Goal: Information Seeking & Learning: Learn about a topic

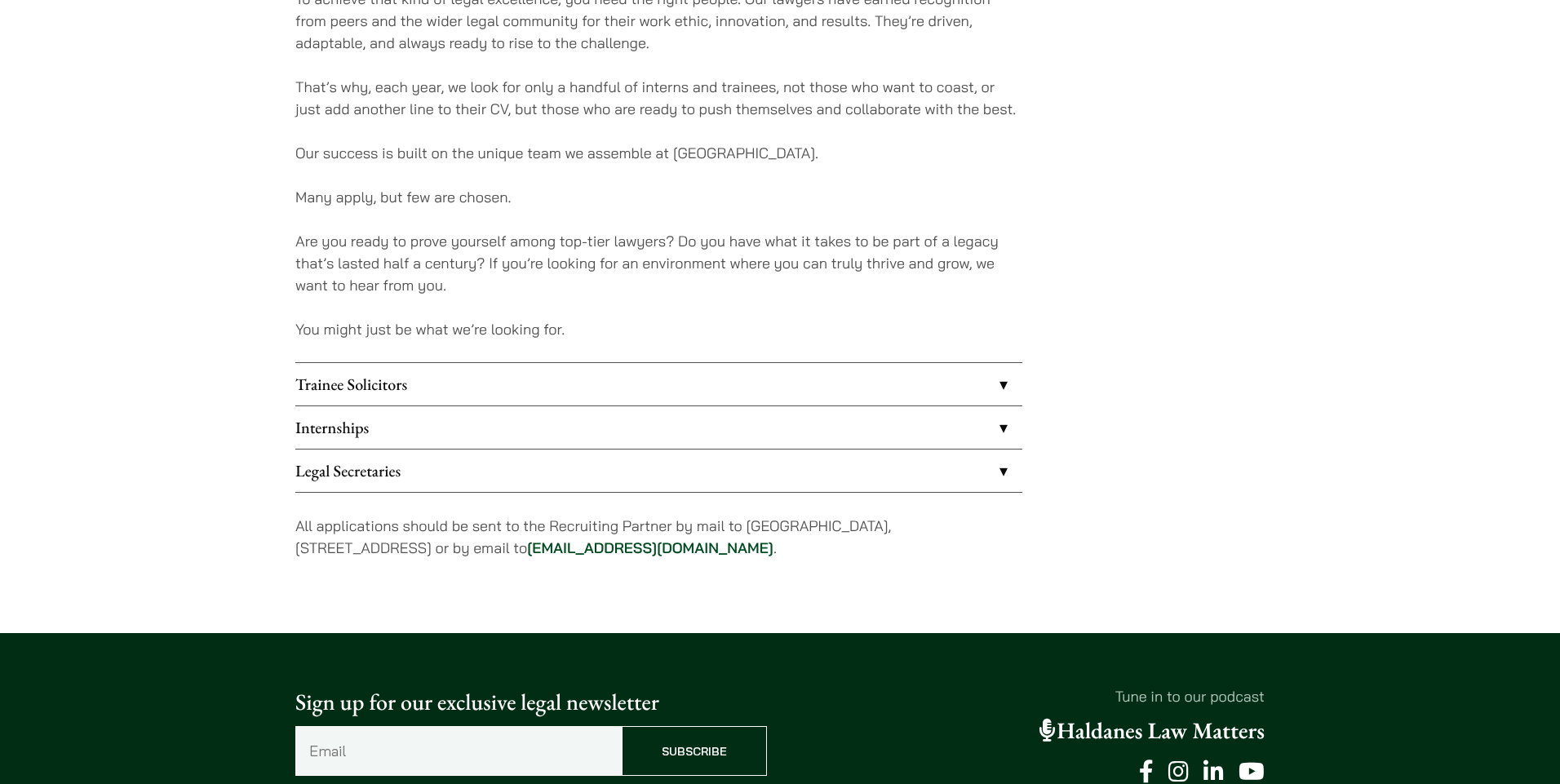
scroll to position [1184, 0]
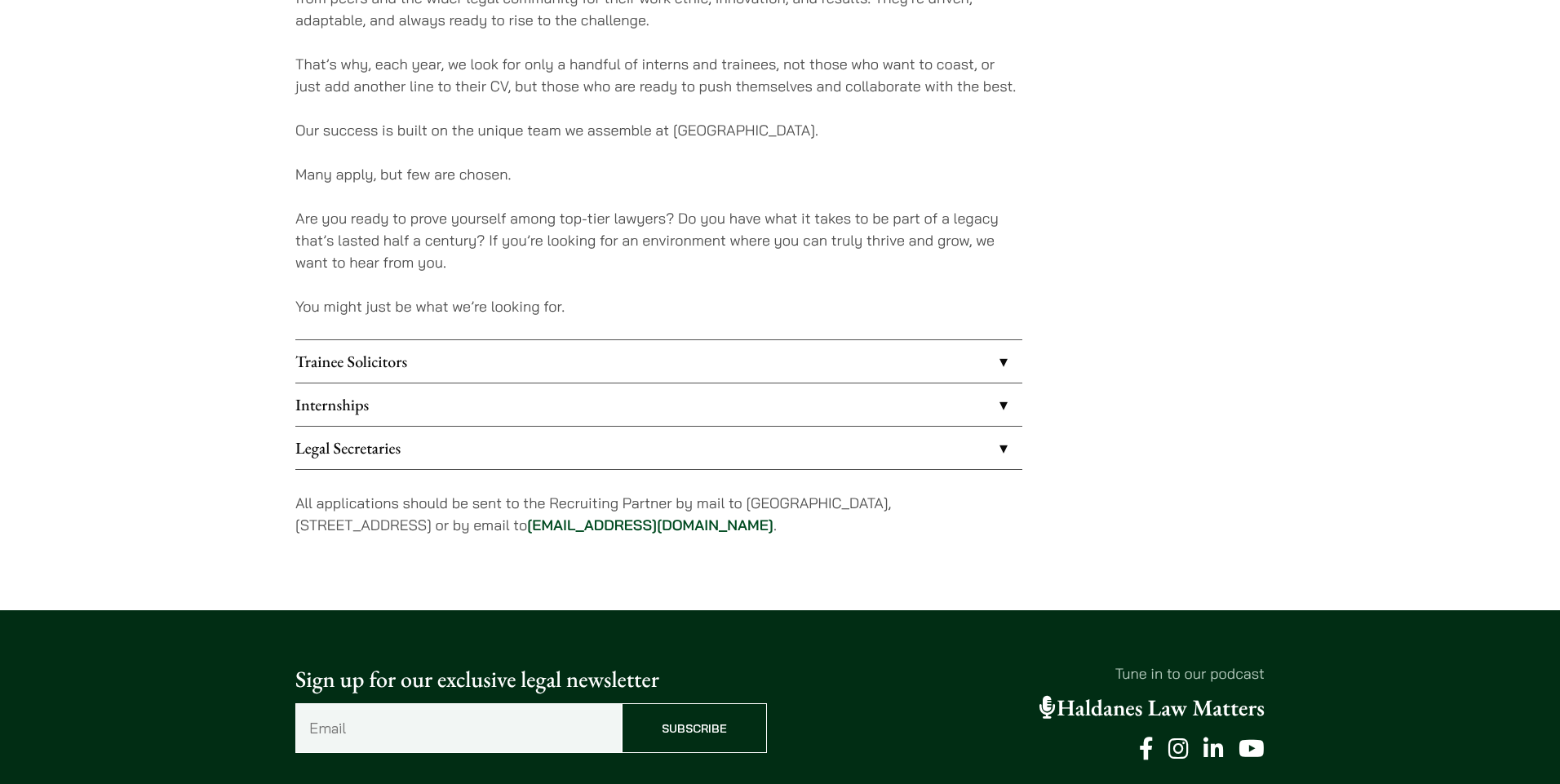
click at [871, 368] on link "Trainee Solicitors" at bounding box center [659, 362] width 727 height 42
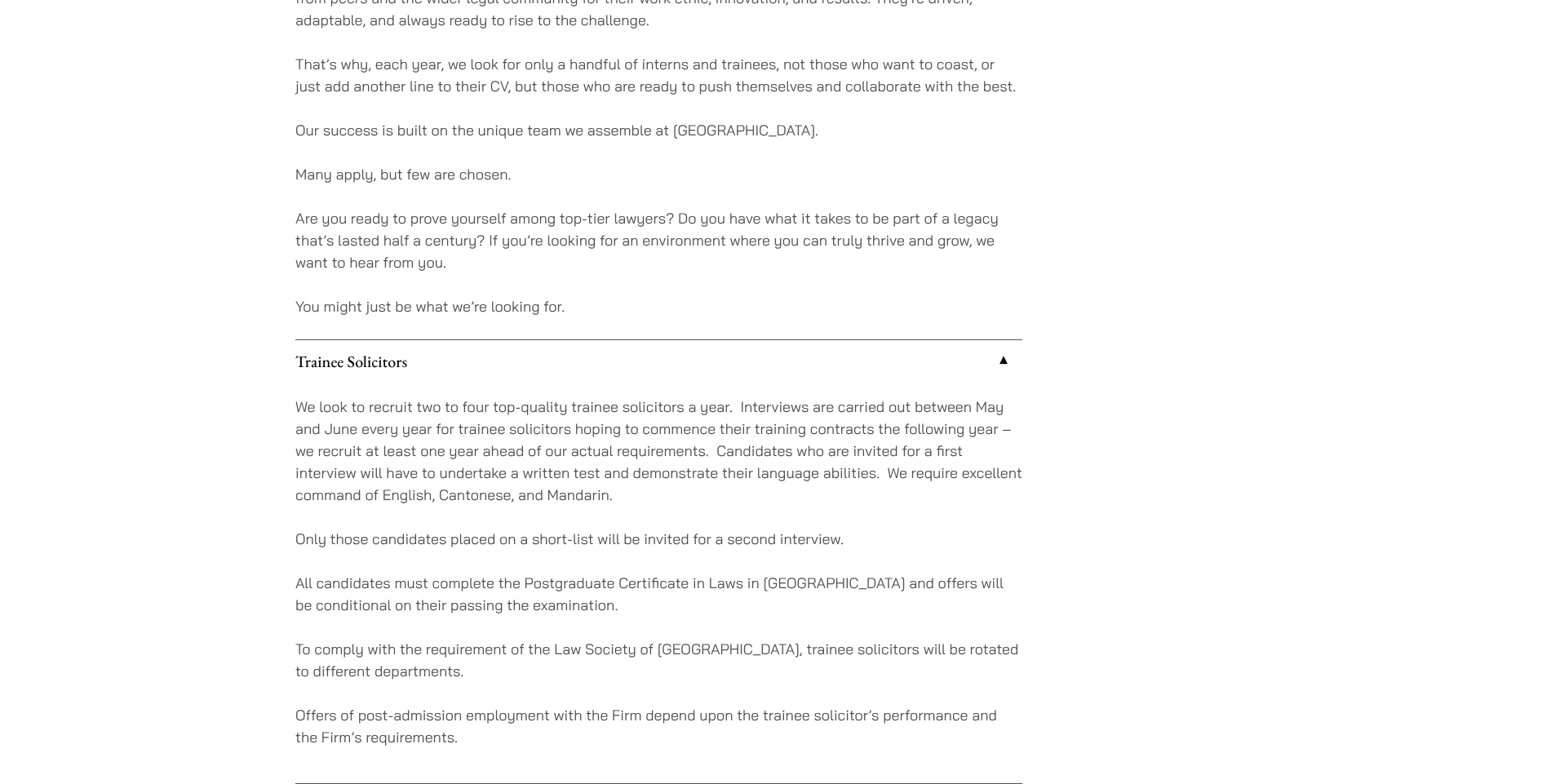
click at [844, 368] on link "Trainee Solicitors" at bounding box center [659, 362] width 727 height 42
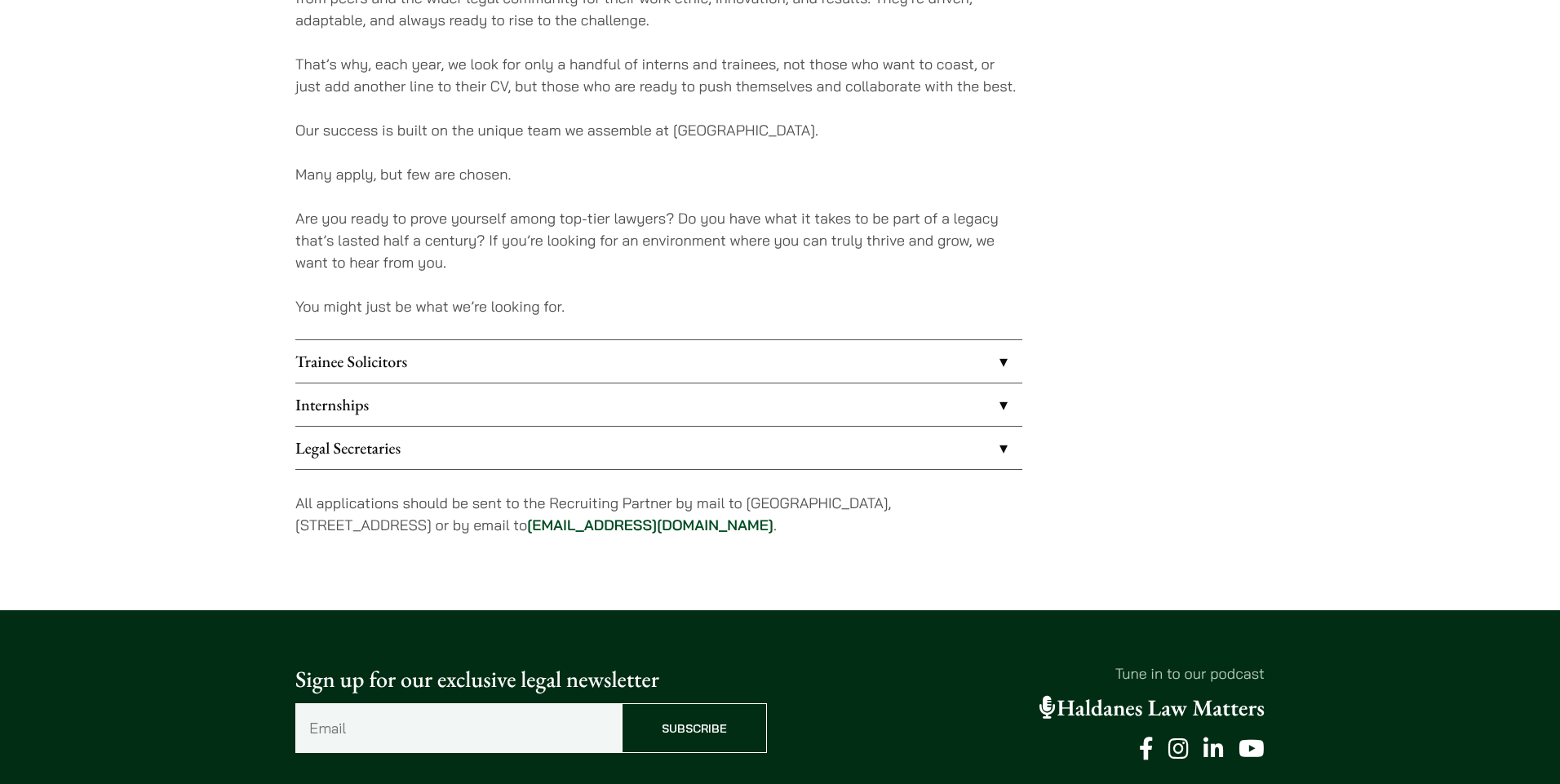
click at [751, 407] on link "Internships" at bounding box center [659, 405] width 727 height 42
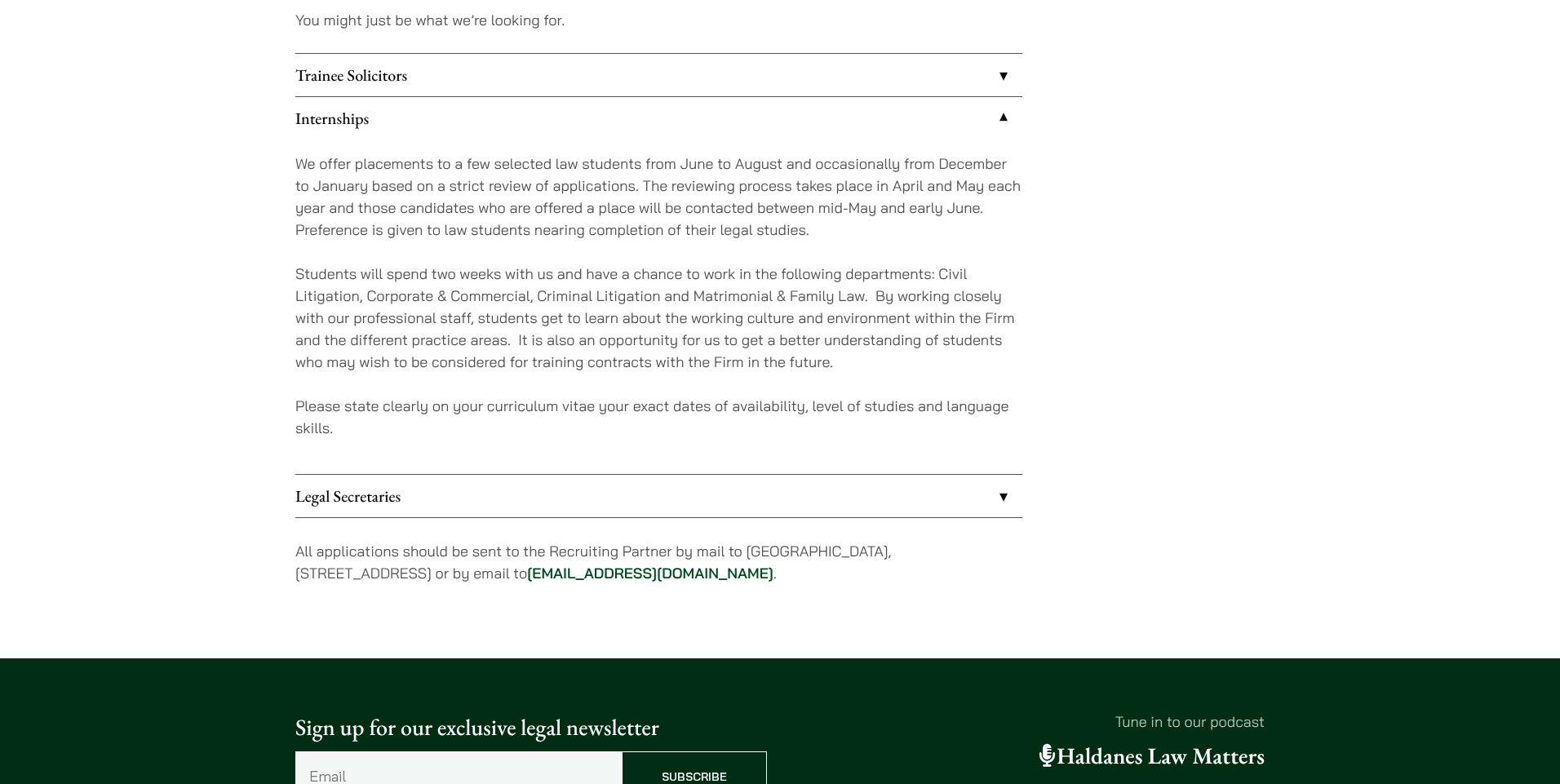
scroll to position [1473, 0]
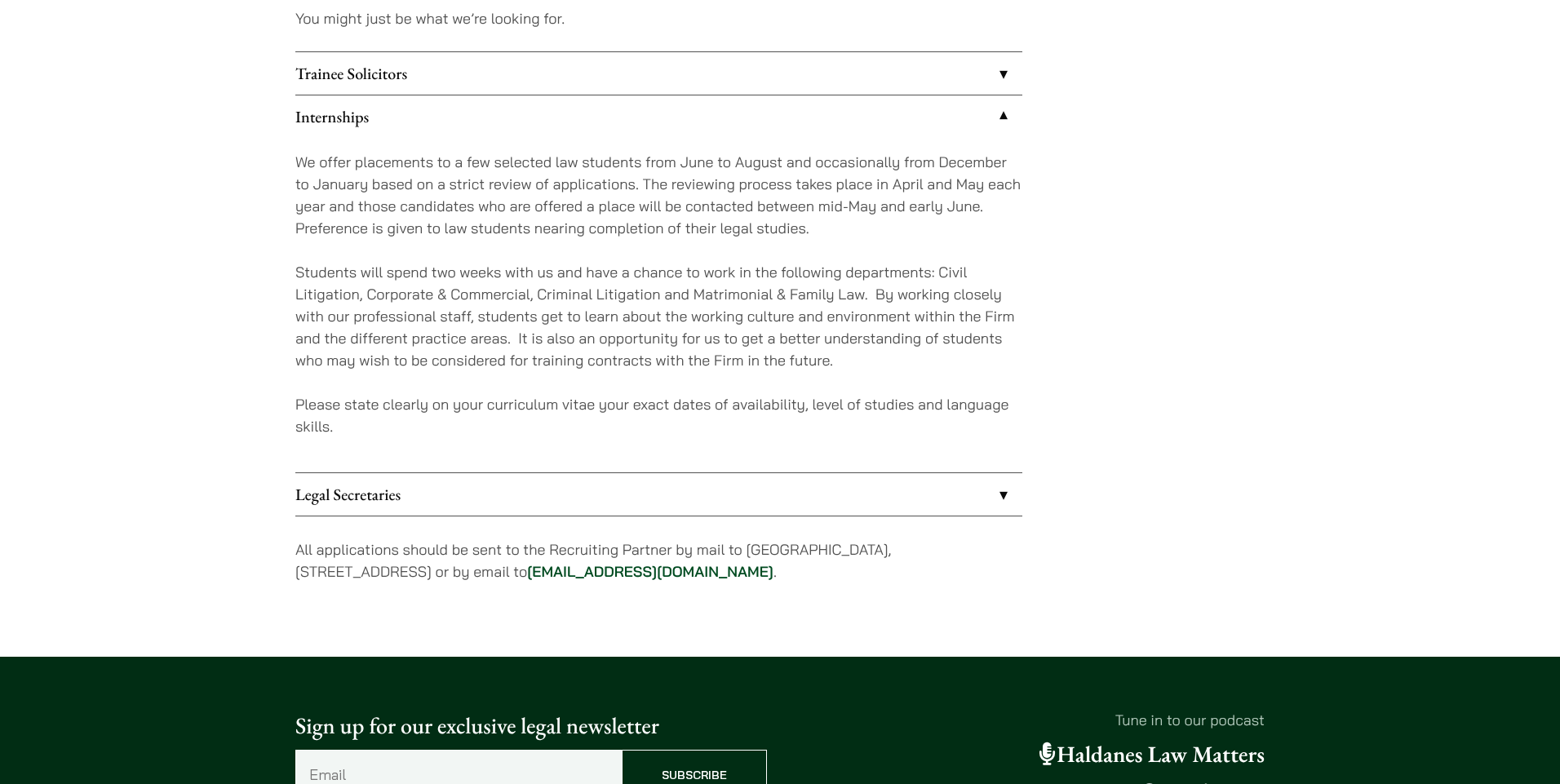
click at [681, 106] on link "Internships" at bounding box center [659, 117] width 727 height 42
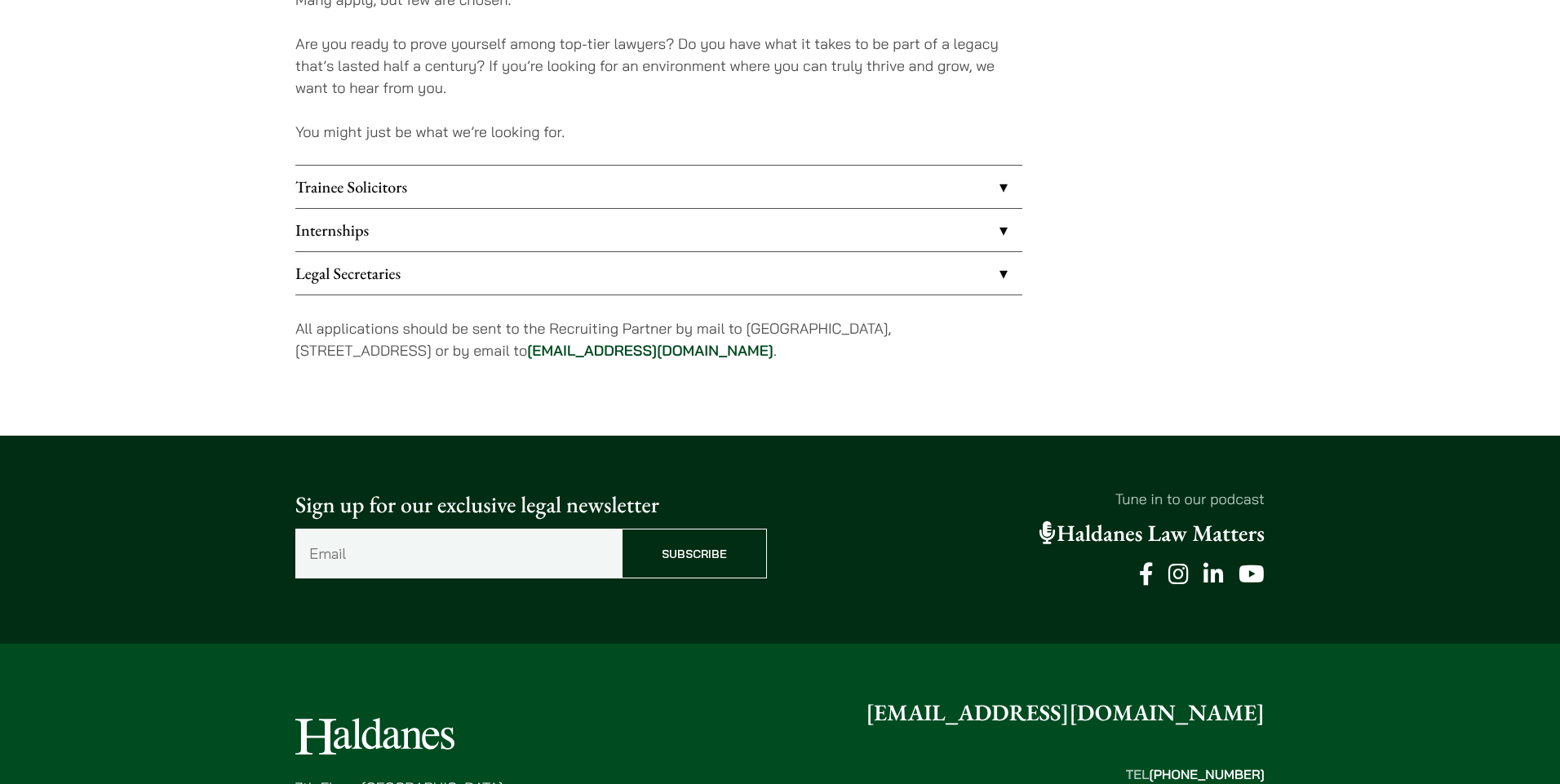
scroll to position [1359, 0]
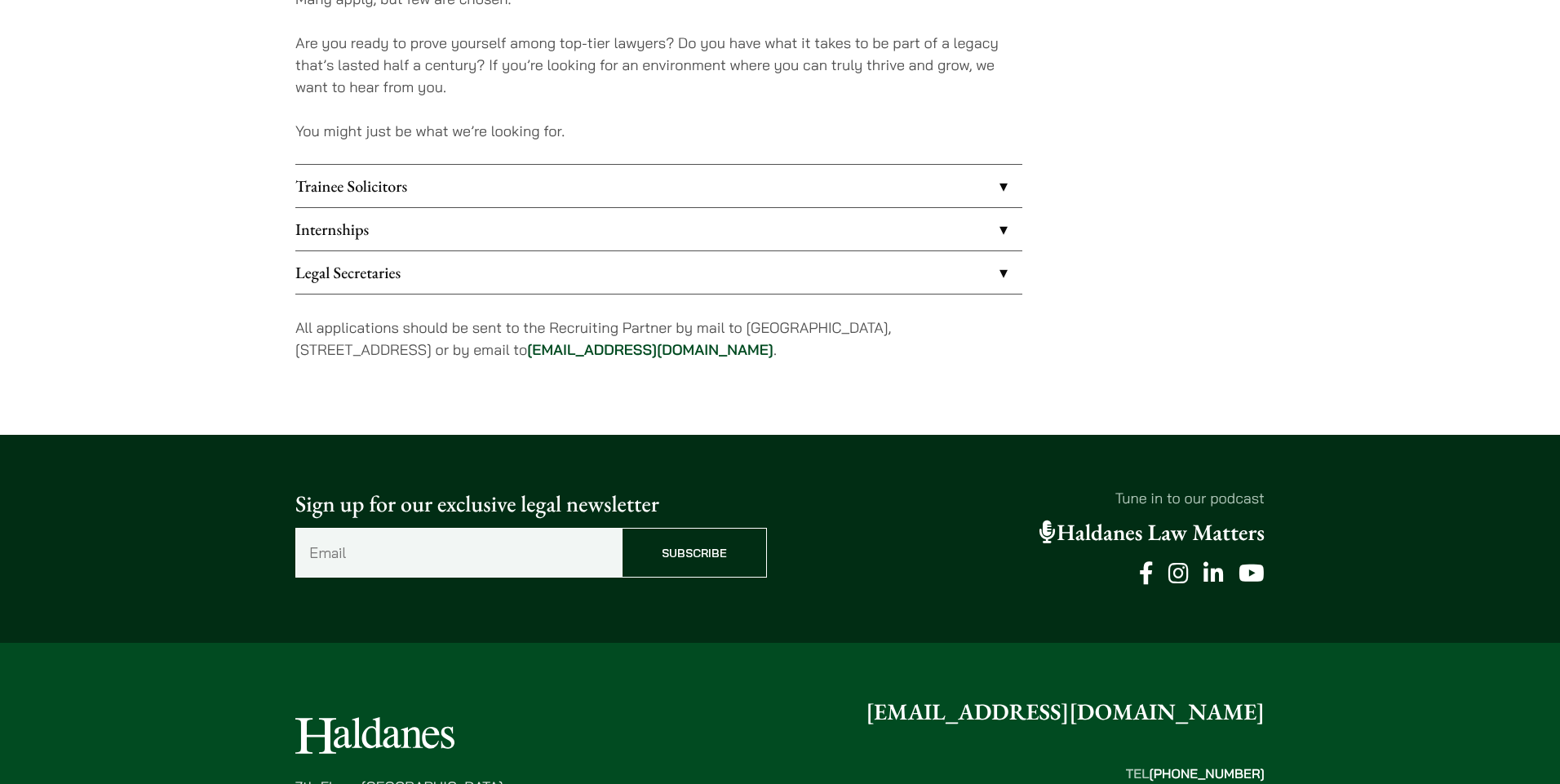
click at [996, 268] on link "Legal Secretaries" at bounding box center [659, 272] width 727 height 42
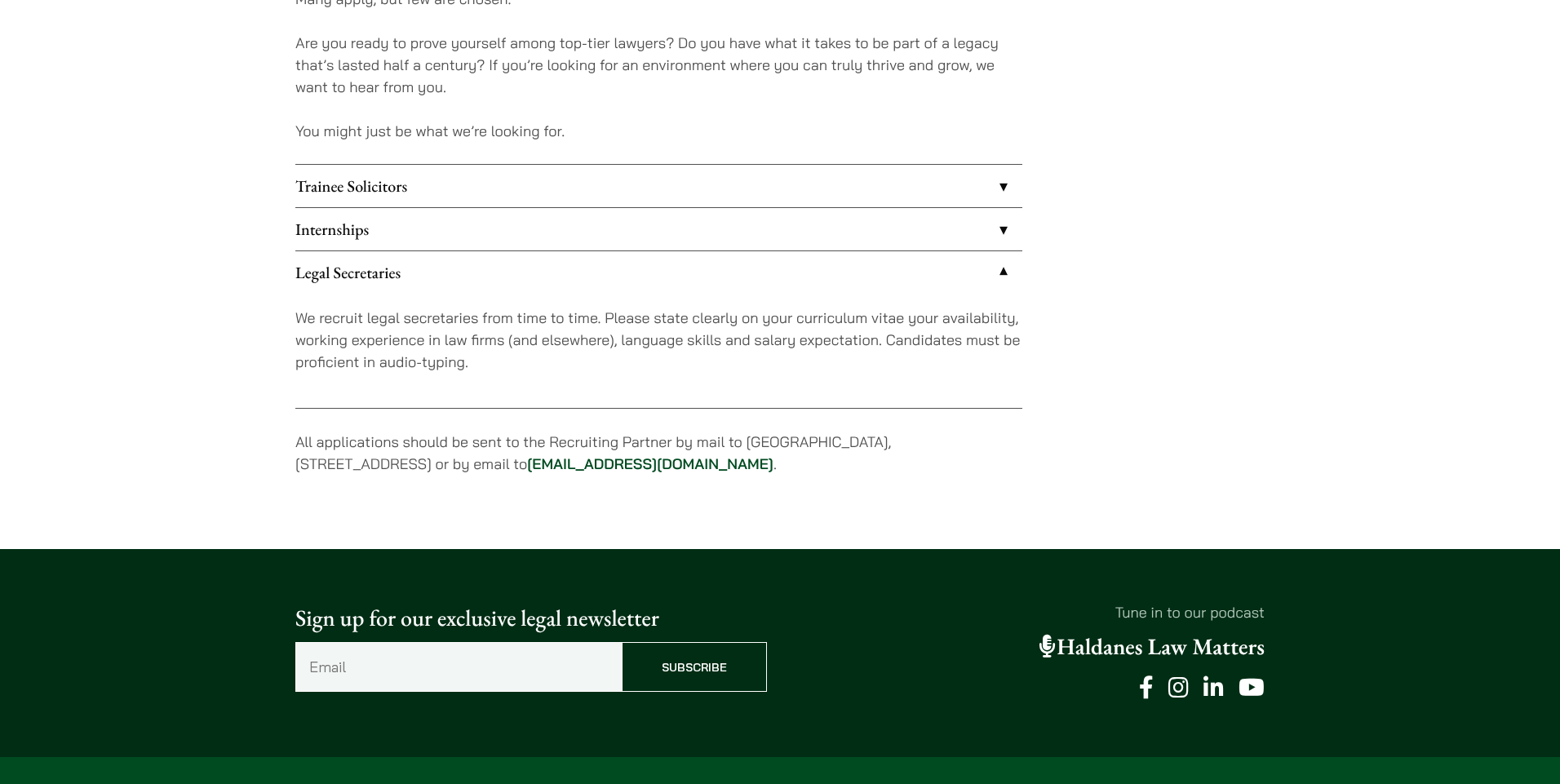
click at [991, 195] on link "Trainee Solicitors" at bounding box center [659, 186] width 727 height 42
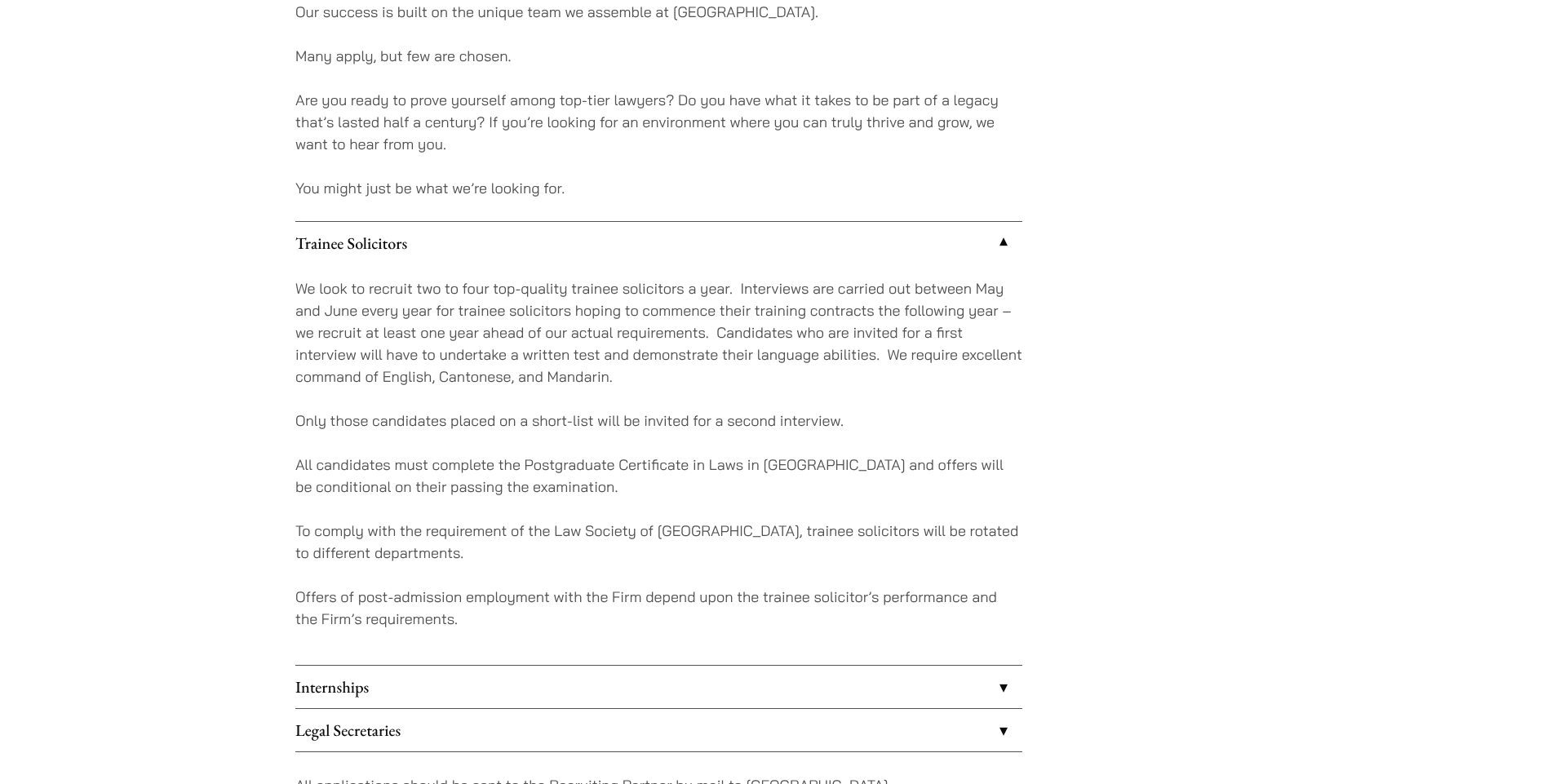
scroll to position [1635, 0]
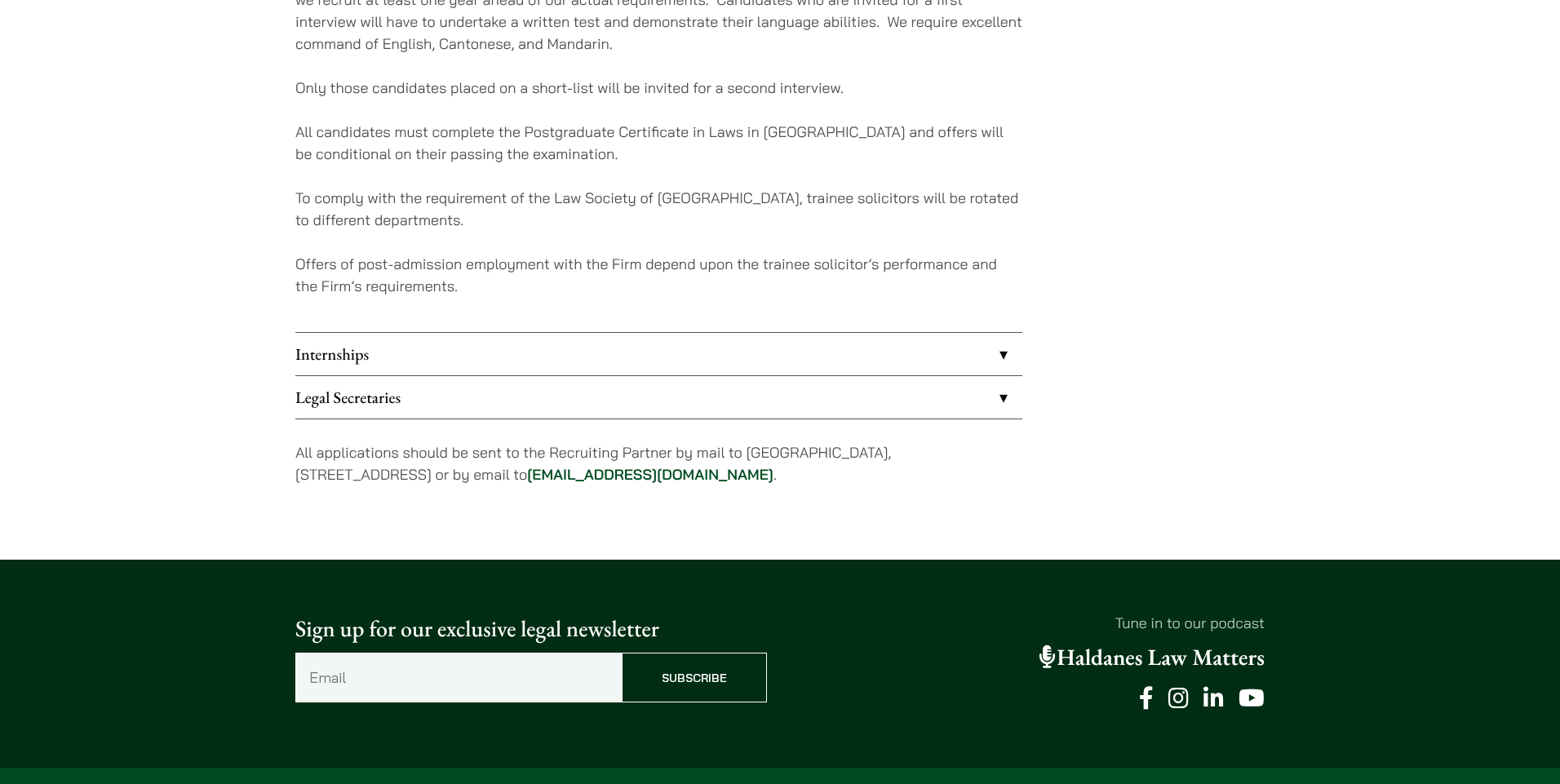
click at [739, 353] on link "Internships" at bounding box center [659, 354] width 727 height 42
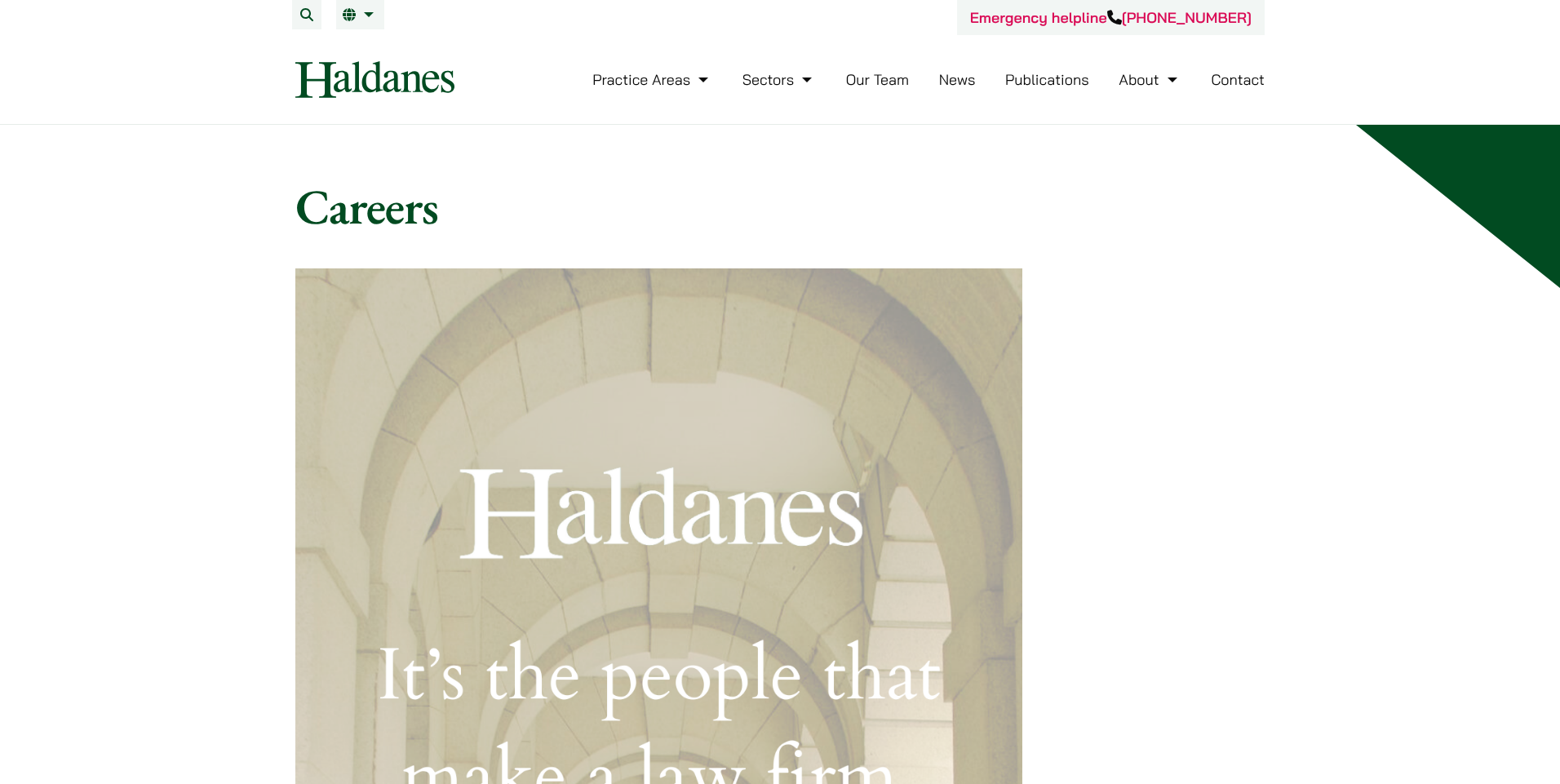
click at [960, 75] on link "News" at bounding box center [958, 79] width 37 height 19
